Goal: Book appointment/travel/reservation

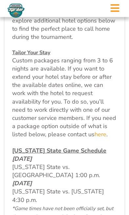
scroll to position [295, 0]
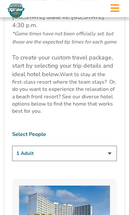
click at [111, 155] on select "1 Adult 2 Adults 3 Adults 4 Adults 2 Adults + 1 Child 2 Adults + 2 Children 2 A…" at bounding box center [64, 153] width 104 height 15
select select "4 Adults"
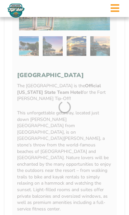
scroll to position [687, 0]
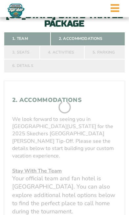
scroll to position [0, 0]
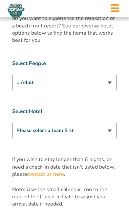
scroll to position [544, 0]
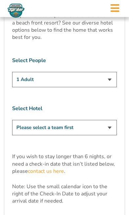
click at [112, 77] on select "1 Adult 2 Adults 3 Adults 4 Adults 2 Adults + 1 Child 2 Adults + 2 Children 2 A…" at bounding box center [64, 79] width 104 height 15
select select "4 Adults"
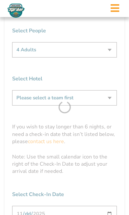
scroll to position [574, 0]
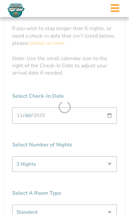
scroll to position [672, 0]
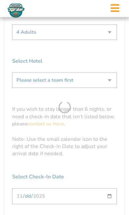
scroll to position [592, 0]
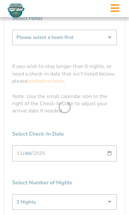
scroll to position [632, 0]
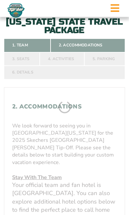
scroll to position [65, 0]
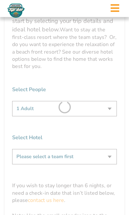
scroll to position [514, 0]
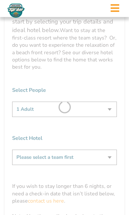
click at [102, 154] on form "[US_STATE] State [US_STATE] State Travel Package 1. Team 2. Accommodations 3. S…" at bounding box center [64, 3] width 129 height 1014
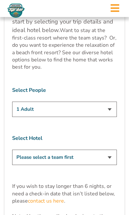
click at [111, 157] on select "Please select a team first" at bounding box center [64, 157] width 104 height 15
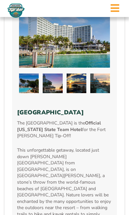
scroll to position [649, 0]
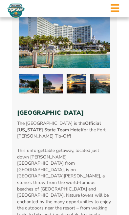
click at [93, 120] on div "[GEOGRAPHIC_DATA] The [GEOGRAPHIC_DATA] is the Official [US_STATE] State Team H…" at bounding box center [64, 163] width 104 height 327
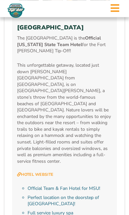
scroll to position [736, 0]
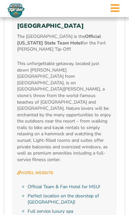
click at [95, 111] on p "This unforgettable getaway, located just down [PERSON_NAME][GEOGRAPHIC_DATA] fr…" at bounding box center [64, 111] width 95 height 103
click at [48, 171] on link "Hotel Website" at bounding box center [35, 173] width 36 height 5
